Goal: Task Accomplishment & Management: Use online tool/utility

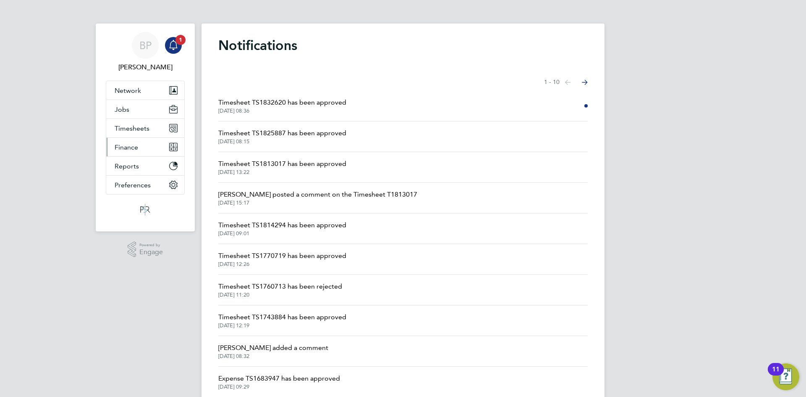
click at [140, 147] on button "Finance" at bounding box center [145, 147] width 78 height 18
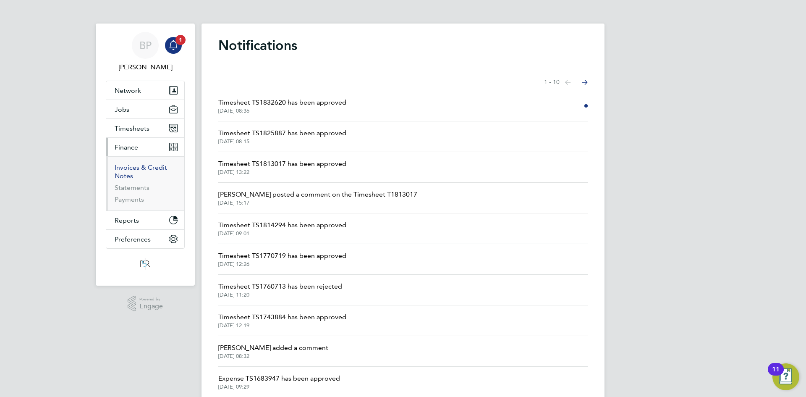
click at [133, 169] on link "Invoices & Credit Notes" at bounding box center [141, 171] width 53 height 16
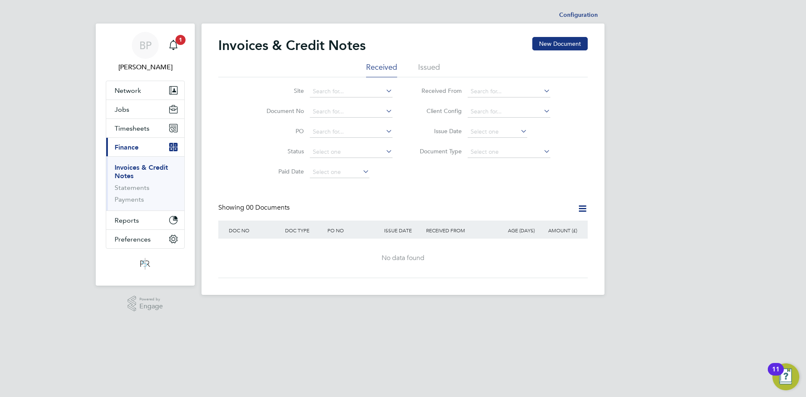
click at [420, 66] on li "Issued" at bounding box center [429, 69] width 22 height 15
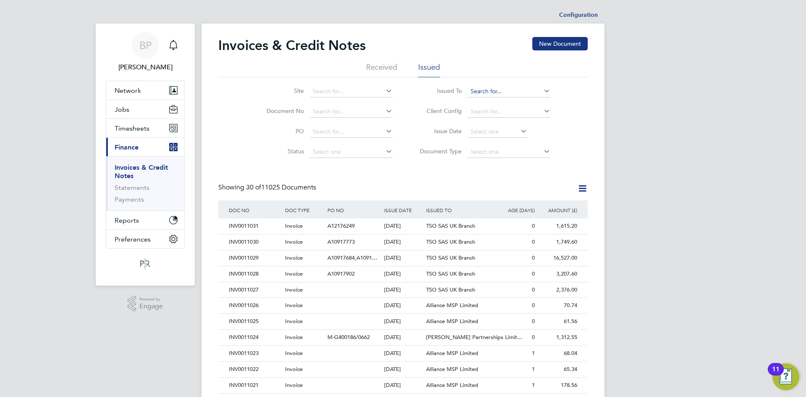
click at [502, 88] on input at bounding box center [509, 92] width 83 height 12
click at [497, 101] on li "TSO SAS UK Branch" at bounding box center [509, 102] width 84 height 11
type input "TSO SAS UK Branch"
click at [423, 225] on div "[DATE]" at bounding box center [403, 226] width 42 height 16
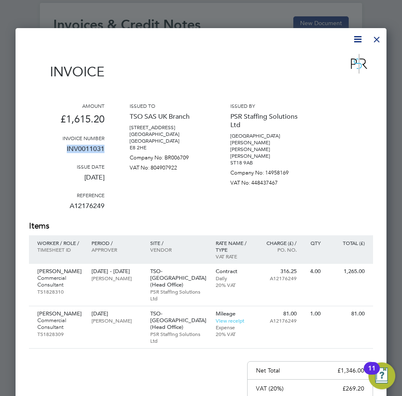
drag, startPoint x: 104, startPoint y: 150, endPoint x: 65, endPoint y: 147, distance: 39.6
click at [65, 147] on p "INV0011031" at bounding box center [67, 153] width 76 height 22
drag, startPoint x: 78, startPoint y: 140, endPoint x: 101, endPoint y: 150, distance: 25.0
click at [73, 151] on p "INV0011031" at bounding box center [67, 153] width 76 height 22
drag, startPoint x: 113, startPoint y: 151, endPoint x: 67, endPoint y: 153, distance: 45.4
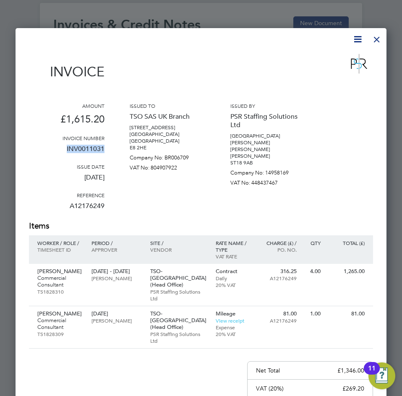
click at [67, 153] on div "Amount £1,615.20 Invoice number INV0011031 Issue date [DATE] Reference A1217624…" at bounding box center [201, 161] width 344 height 118
copy p "INV0011031"
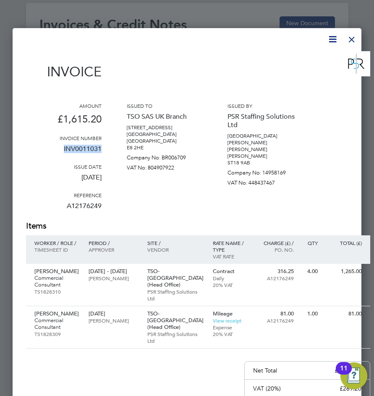
click at [355, 35] on div at bounding box center [351, 37] width 15 height 15
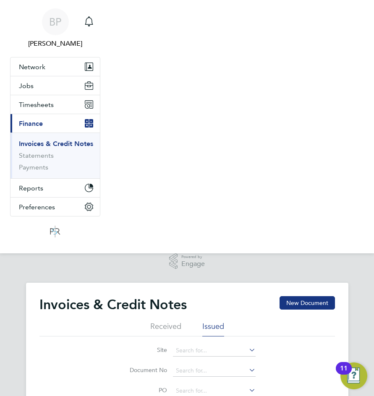
scroll to position [280, 0]
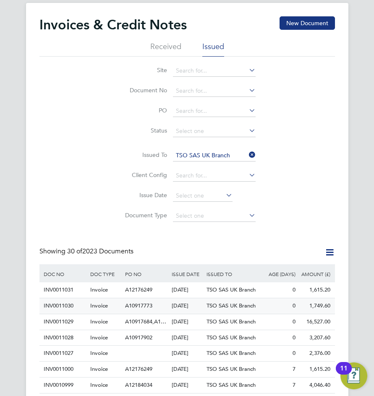
click at [231, 302] on div "TSO SAS UK Branch" at bounding box center [234, 307] width 58 height 16
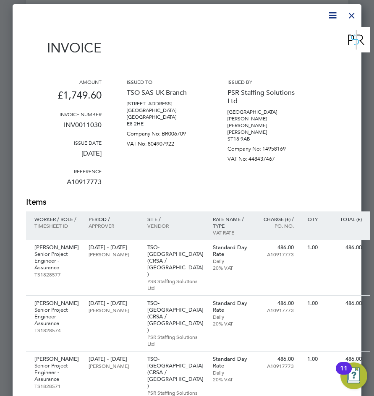
scroll to position [280, 0]
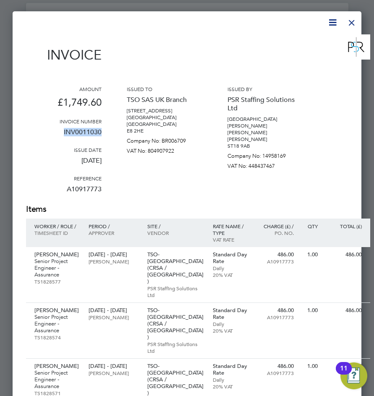
drag, startPoint x: 104, startPoint y: 133, endPoint x: 61, endPoint y: 129, distance: 43.0
click at [61, 129] on div "Amount £1,749.60 Invoice number INV0011030 Issue date [DATE] Reference A1091777…" at bounding box center [198, 145] width 344 height 118
copy p "INV0011030"
click at [354, 24] on div at bounding box center [351, 20] width 15 height 15
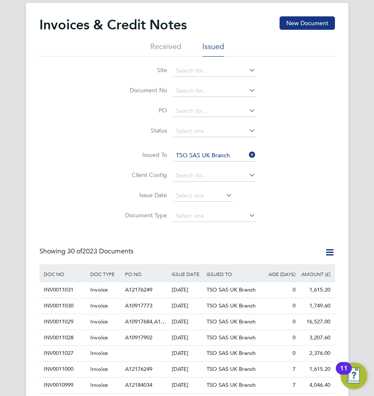
scroll to position [420, 0]
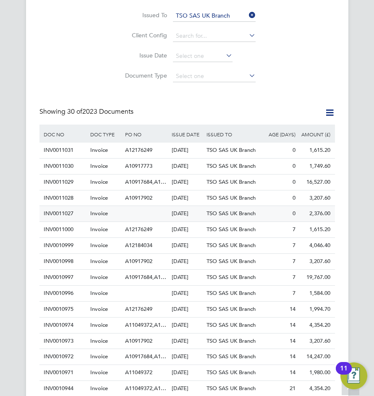
click at [228, 213] on span "TSO SAS UK Branch" at bounding box center [231, 213] width 49 height 7
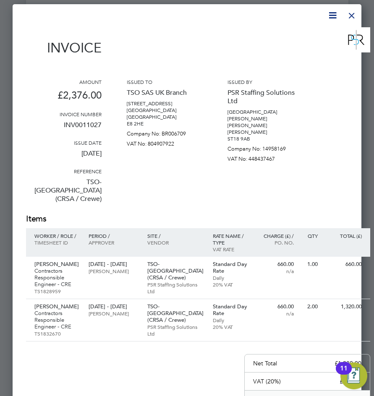
scroll to position [280, 0]
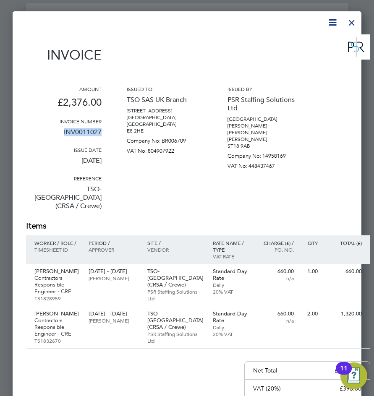
drag, startPoint x: 102, startPoint y: 134, endPoint x: 62, endPoint y: 129, distance: 40.5
click at [62, 129] on div "Amount £2,376.00 Invoice number INV0011027 Issue date [DATE] Reference TSO-[GEO…" at bounding box center [198, 153] width 344 height 135
copy p "INV0011027"
click at [354, 24] on div at bounding box center [351, 20] width 15 height 15
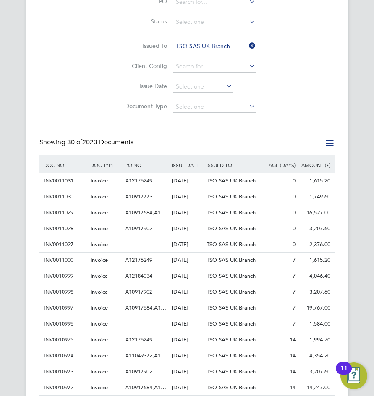
scroll to position [140, 0]
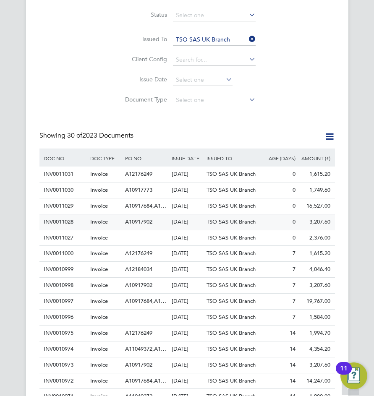
click at [300, 225] on div "3,207.60" at bounding box center [315, 223] width 35 height 16
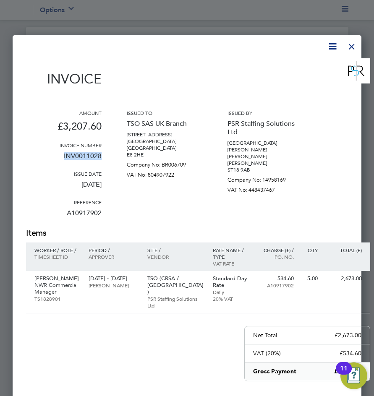
drag, startPoint x: 108, startPoint y: 156, endPoint x: 54, endPoint y: 150, distance: 54.1
click at [54, 150] on div "Amount £3,207.60 Invoice number INV0011028 Issue date [DATE] Reference A1091790…" at bounding box center [198, 169] width 344 height 118
copy p "INV0011028"
click at [352, 46] on div at bounding box center [351, 44] width 15 height 15
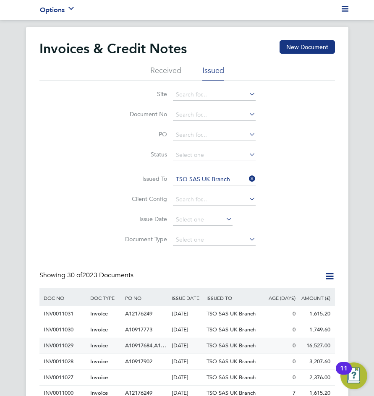
click at [199, 343] on div "[DATE]" at bounding box center [187, 347] width 35 height 16
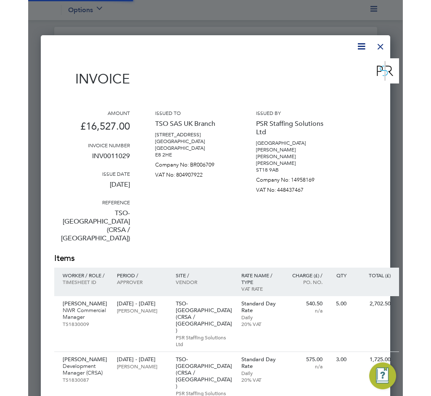
scroll to position [661, 349]
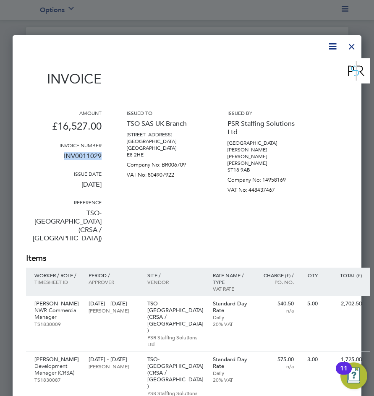
drag, startPoint x: 103, startPoint y: 155, endPoint x: 54, endPoint y: 157, distance: 48.7
click at [54, 157] on div "Amount £16,527.00 Invoice number INV0011029 Issue date [DATE] Reference TSO-[GE…" at bounding box center [198, 181] width 344 height 143
copy p "INV0011029"
click at [351, 44] on div at bounding box center [351, 44] width 15 height 15
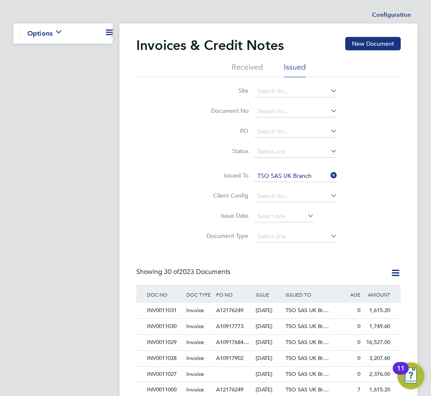
scroll to position [16, 50]
